Goal: Task Accomplishment & Management: Manage account settings

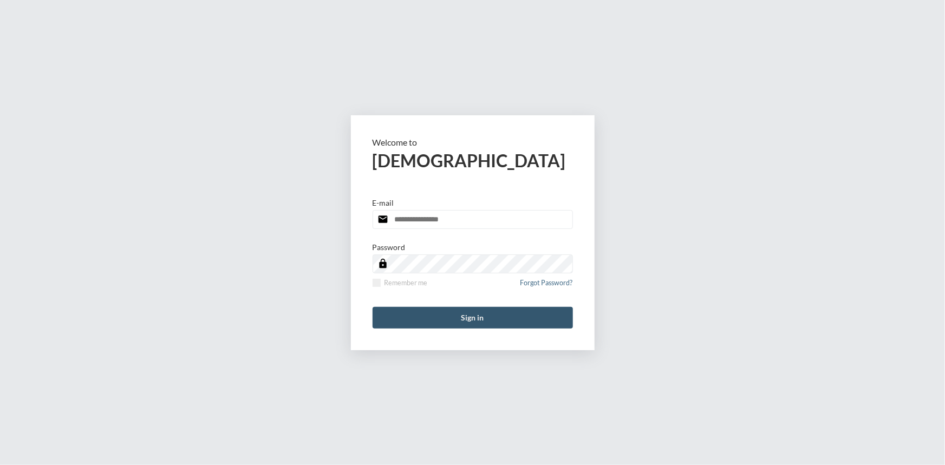
type input "**********"
click at [457, 315] on button "Sign in" at bounding box center [473, 318] width 200 height 22
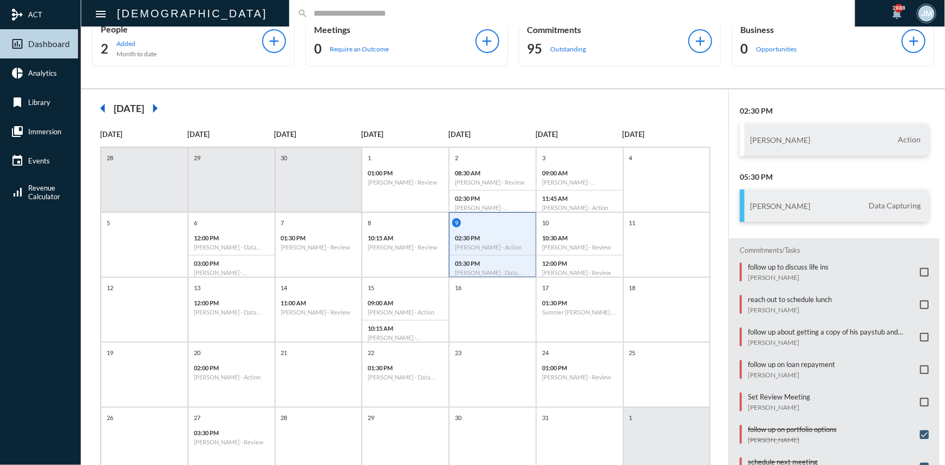
scroll to position [56, 0]
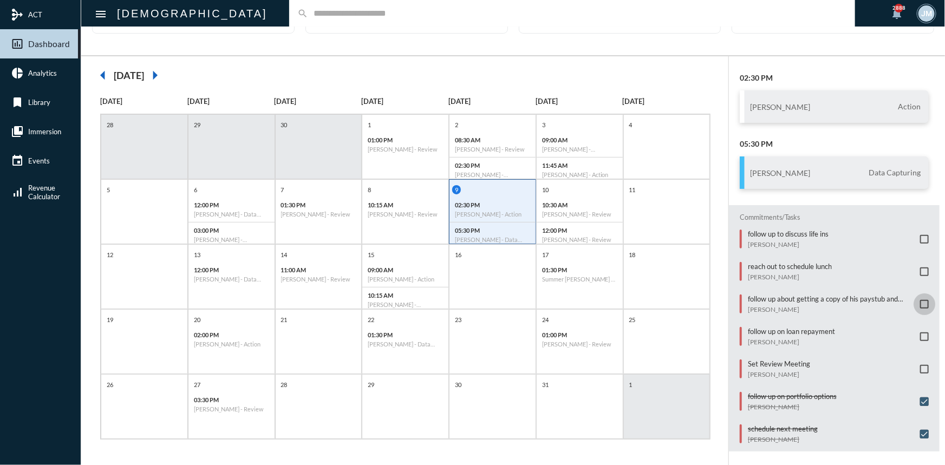
click at [921, 300] on span at bounding box center [924, 304] width 9 height 9
click at [920, 268] on span at bounding box center [924, 272] width 9 height 9
click at [920, 269] on span at bounding box center [924, 272] width 9 height 9
click at [579, 197] on div "10:30 AM [PERSON_NAME] - Review" at bounding box center [580, 209] width 86 height 25
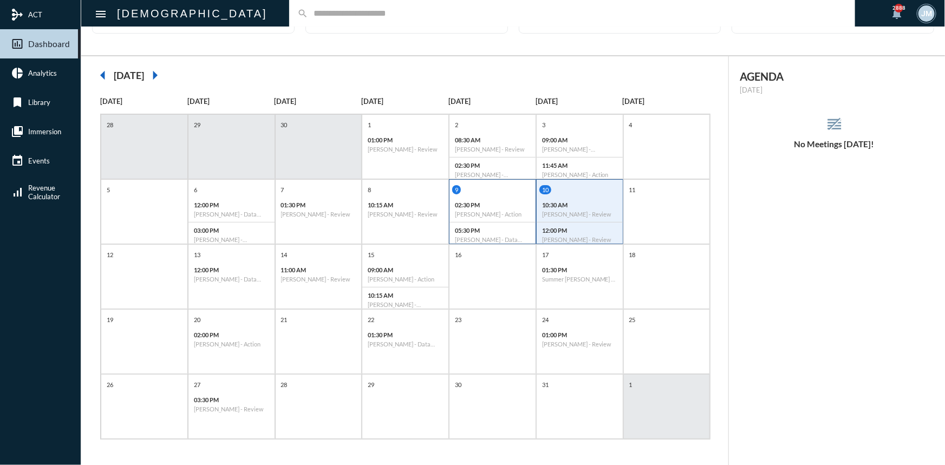
click at [478, 208] on div "02:30 PM [PERSON_NAME] - Action" at bounding box center [492, 209] width 86 height 25
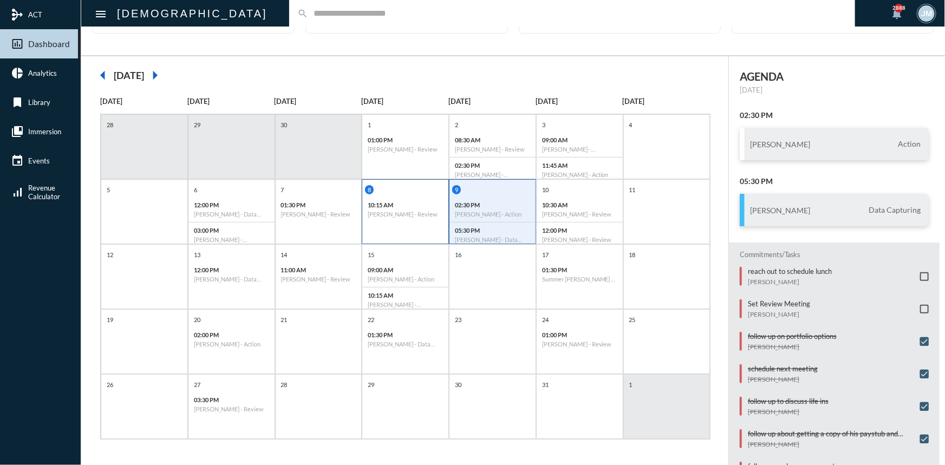
click at [402, 218] on div "10:15 AM [PERSON_NAME] - Review" at bounding box center [405, 209] width 86 height 25
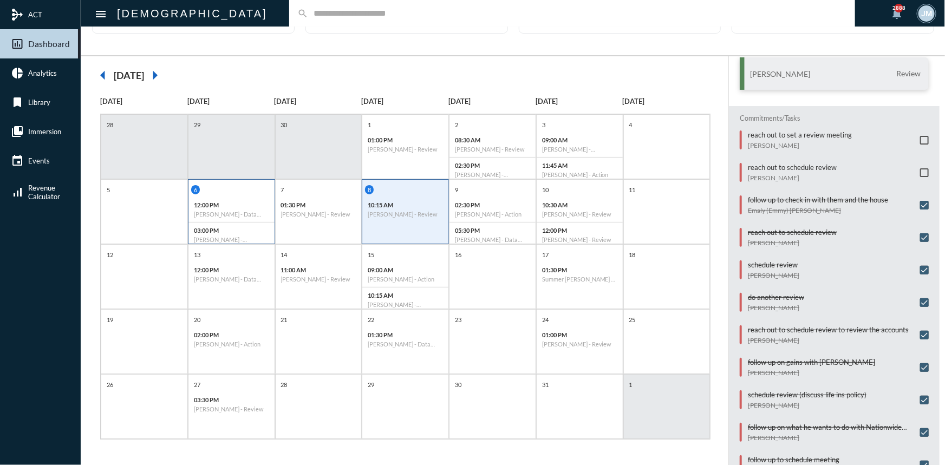
scroll to position [62, 0]
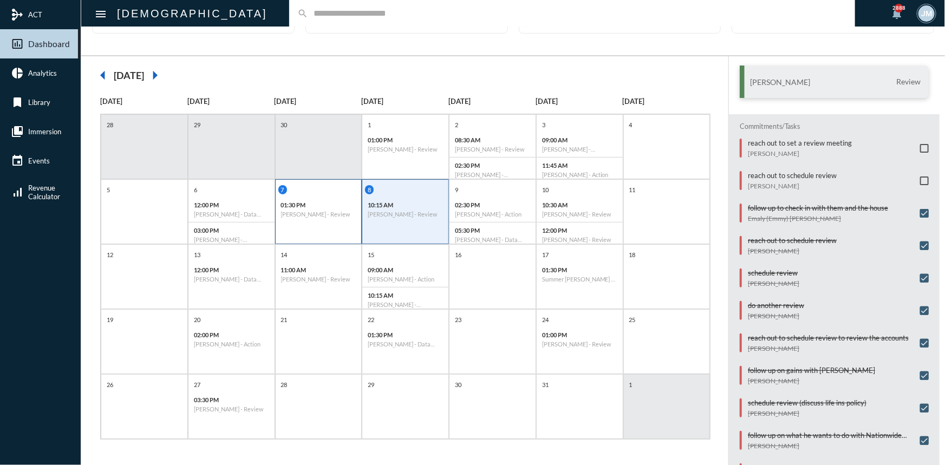
click at [317, 192] on div "7" at bounding box center [319, 189] width 83 height 9
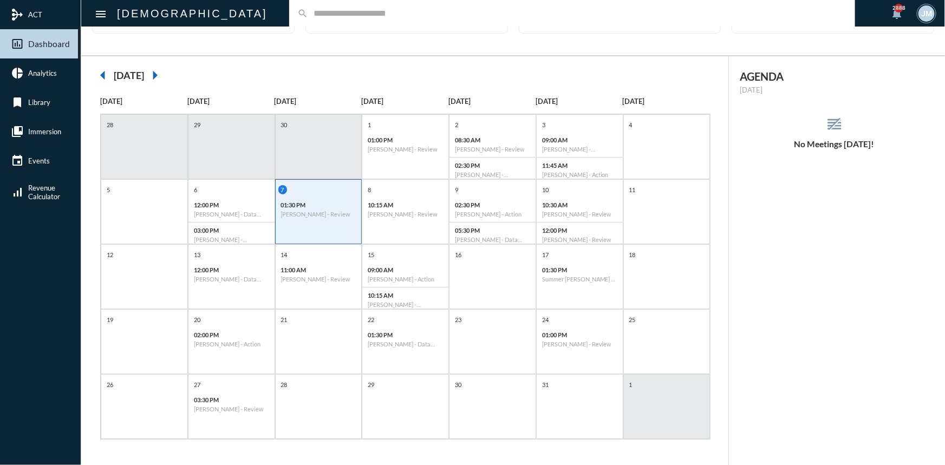
scroll to position [0, 0]
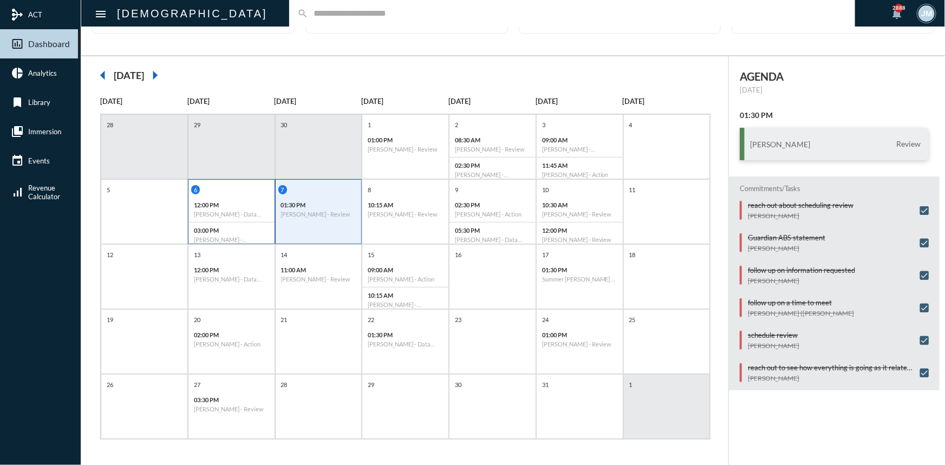
click at [243, 200] on div "12:00 PM [PERSON_NAME] - Data Capturing" at bounding box center [231, 209] width 86 height 25
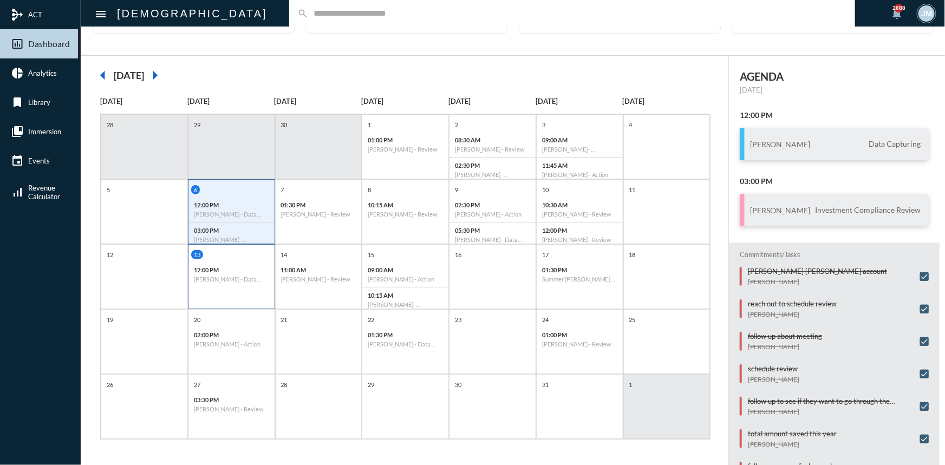
click at [249, 263] on div "12:00 PM [PERSON_NAME] - Data Capturing" at bounding box center [231, 274] width 86 height 25
